Goal: Consume media (video, audio)

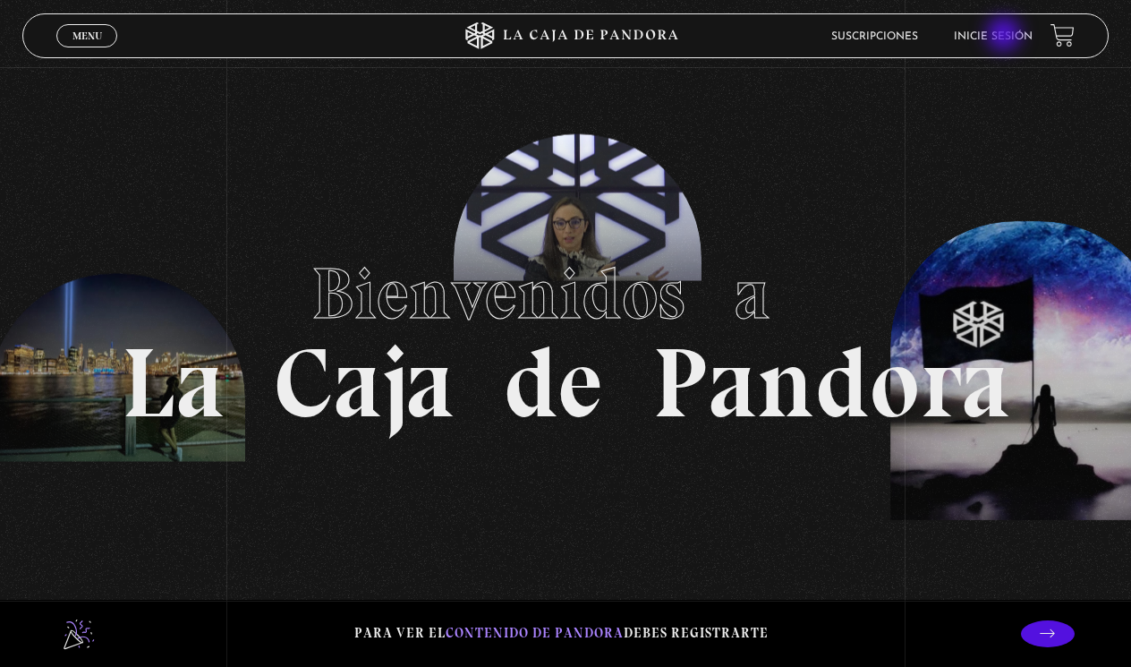
click at [1006, 36] on link "Inicie sesión" at bounding box center [993, 36] width 79 height 11
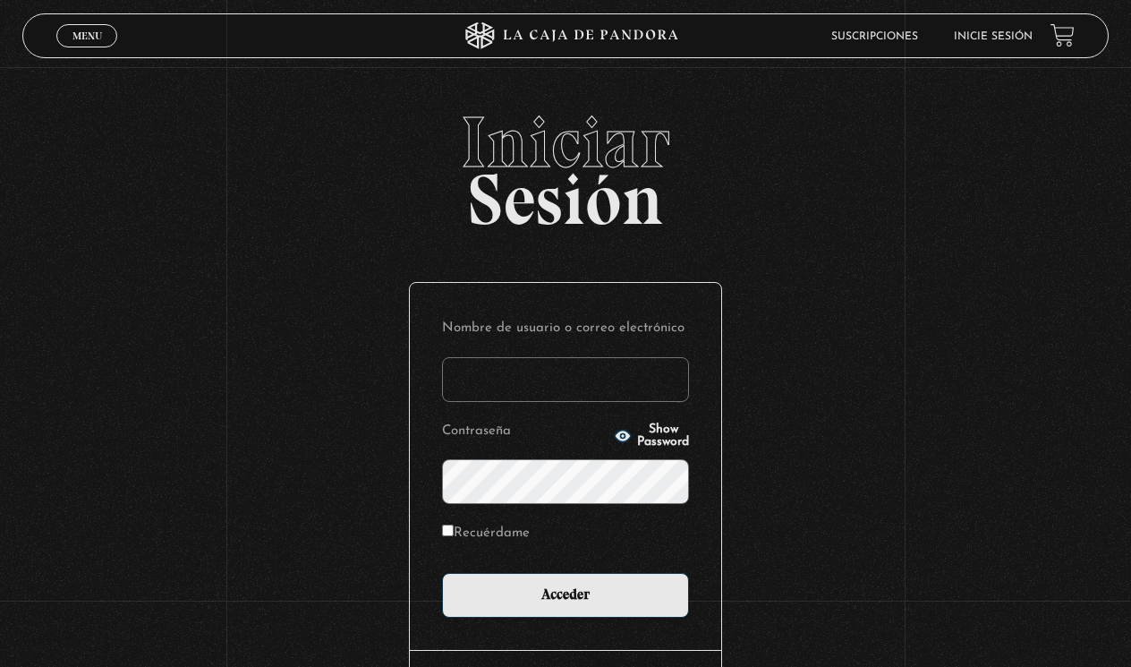
type input "amandav1261@gmail.com"
click at [566, 593] on input "Acceder" at bounding box center [565, 595] width 247 height 45
